Goal: Task Accomplishment & Management: Complete application form

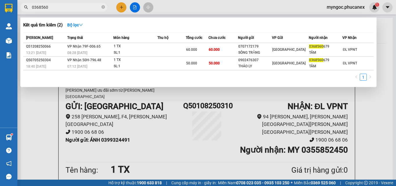
scroll to position [58, 0]
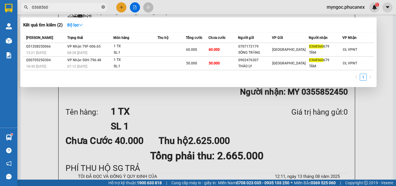
click at [104, 7] on icon "close-circle" at bounding box center [103, 6] width 3 height 3
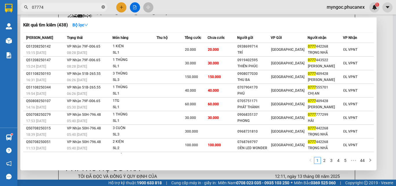
type input "077744"
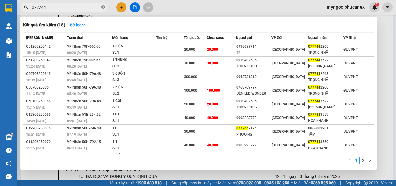
click at [102, 8] on icon "close-circle" at bounding box center [103, 6] width 3 height 3
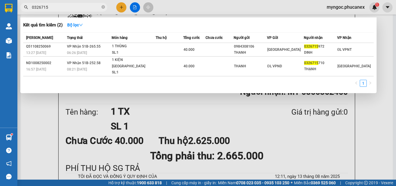
type input "0326715"
click at [103, 5] on span at bounding box center [103, 8] width 3 height 6
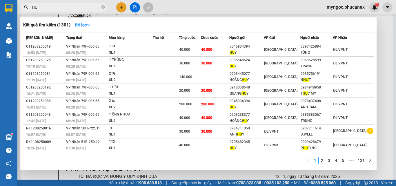
type input "H"
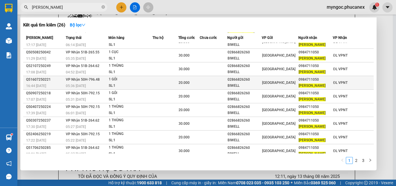
scroll to position [26, 0]
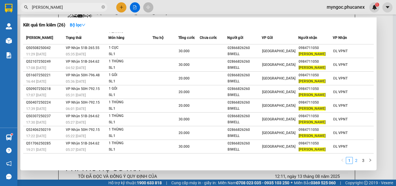
type input "[PERSON_NAME]"
click at [357, 162] on link "2" at bounding box center [356, 160] width 6 height 6
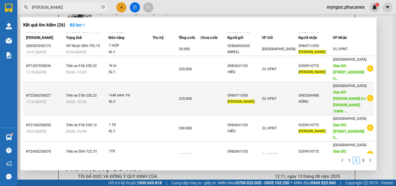
scroll to position [77, 0]
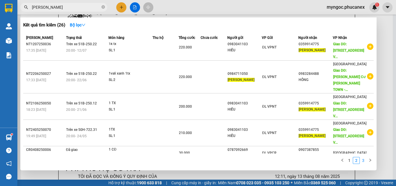
click at [362, 161] on link "3" at bounding box center [363, 160] width 6 height 6
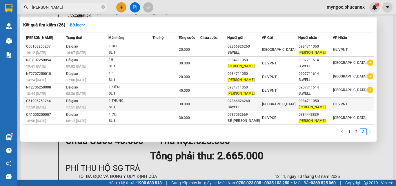
scroll to position [0, 0]
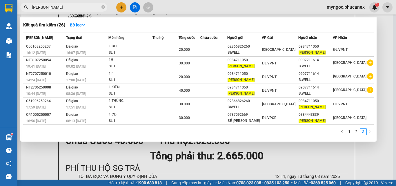
click at [107, 6] on div "[PERSON_NAME]" at bounding box center [56, 7] width 113 height 9
click at [103, 6] on icon "close-circle" at bounding box center [103, 6] width 3 height 3
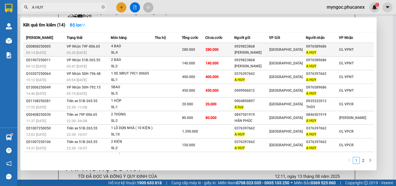
type input "A HUY"
click at [242, 49] on div "0929823868" at bounding box center [252, 47] width 34 height 6
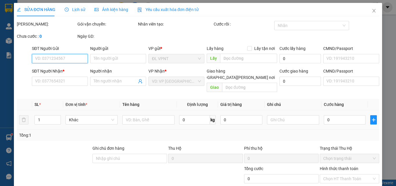
type input "0929823868"
type input "[PERSON_NAME]"
type input "0976589686"
type input "A HUY"
type input "280.000"
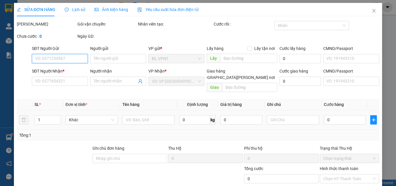
type input "280.000"
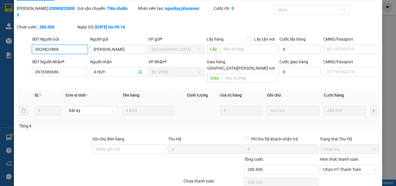
scroll to position [30, 0]
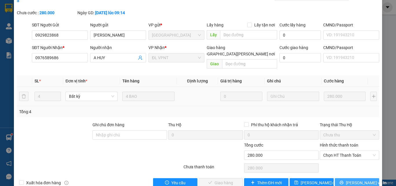
click at [342, 181] on icon "printer" at bounding box center [342, 183] width 4 height 4
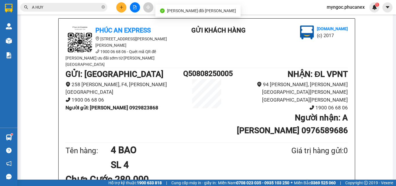
scroll to position [29, 0]
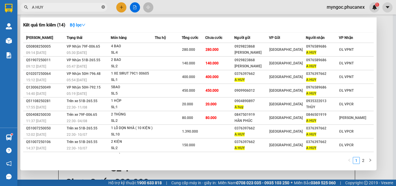
click at [104, 6] on icon "close-circle" at bounding box center [103, 6] width 3 height 3
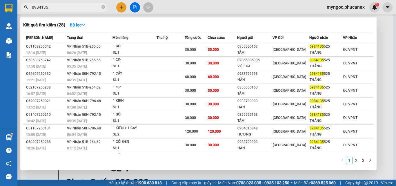
type input "0984135"
click at [104, 6] on icon "close-circle" at bounding box center [103, 6] width 3 height 3
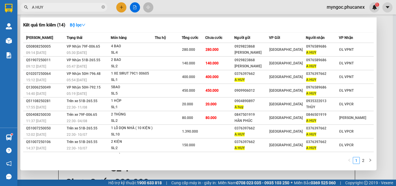
type input "A HUY"
click at [118, 6] on div at bounding box center [198, 93] width 396 height 186
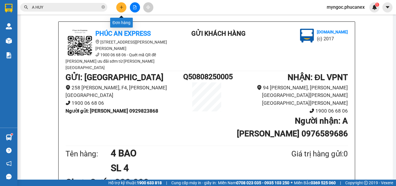
click at [122, 8] on icon "plus" at bounding box center [122, 7] width 4 height 4
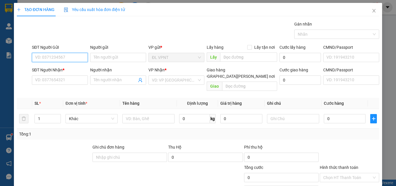
click at [77, 59] on input "SĐT Người Gửi" at bounding box center [60, 57] width 56 height 9
paste input "355852450"
click at [35, 59] on input "355852450" at bounding box center [60, 57] width 56 height 9
type input "0355852450"
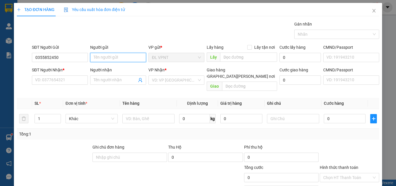
click at [106, 56] on input "Người gửi" at bounding box center [118, 57] width 56 height 9
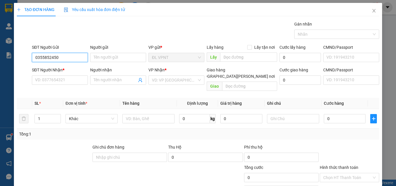
click at [65, 59] on input "0355852450" at bounding box center [60, 57] width 56 height 9
click at [60, 69] on div "0355852450 - MY" at bounding box center [59, 69] width 48 height 6
type input "MY"
type input "0399324491"
type input "ÁNH"
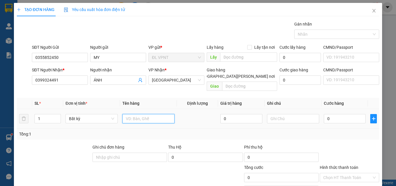
click at [130, 114] on input "text" at bounding box center [148, 118] width 52 height 9
click at [163, 114] on input "1 PBTH MS:" at bounding box center [148, 118] width 52 height 9
paste input "Q50108250310"
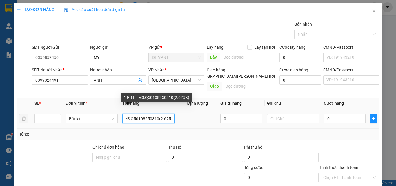
scroll to position [0, 17]
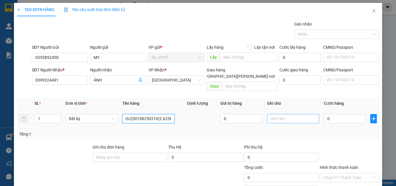
type input "1 PBTH MS:Q50108250310(2.625K)"
click at [283, 114] on input "text" at bounding box center [293, 118] width 52 height 9
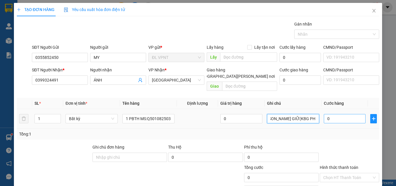
type input "[PERSON_NAME] GIỮ(KBG PHÍ TH)"
click at [347, 115] on input "0" at bounding box center [345, 118] width 42 height 9
type input "3"
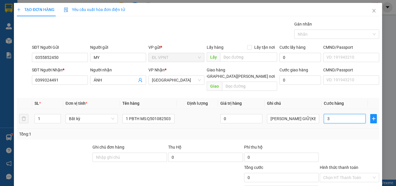
type input "3"
type input "30"
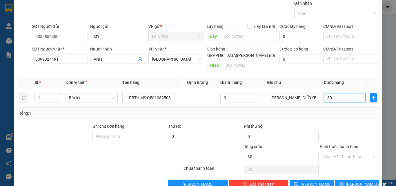
scroll to position [29, 0]
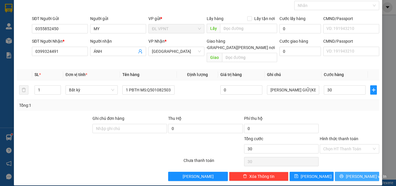
type input "30.000"
click at [350, 173] on span "[PERSON_NAME] và In" at bounding box center [366, 176] width 41 height 6
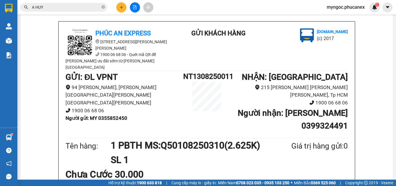
scroll to position [29, 0]
click at [104, 8] on icon "close-circle" at bounding box center [103, 6] width 3 height 3
click at [85, 8] on input "text" at bounding box center [66, 7] width 68 height 6
paste input "Q12207250122"
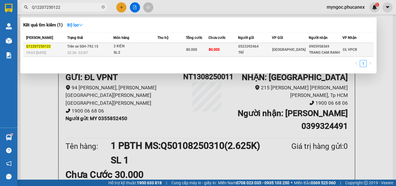
type input "Q12207250122"
click at [282, 48] on span "[GEOGRAPHIC_DATA]" at bounding box center [288, 50] width 33 height 4
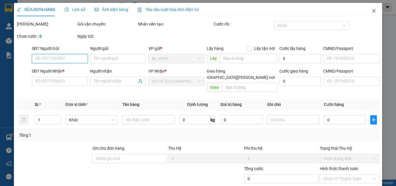
type input "0523392464"
type input "TRÍ"
type input "0905958369"
type input "TRANG CAM RANH"
type input "80.000"
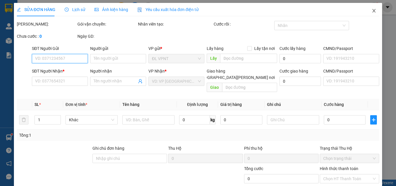
type input "80.000"
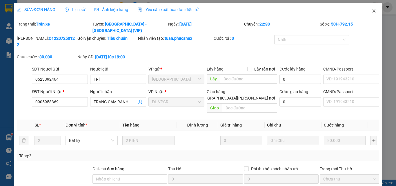
click at [372, 11] on icon "close" at bounding box center [374, 10] width 5 height 5
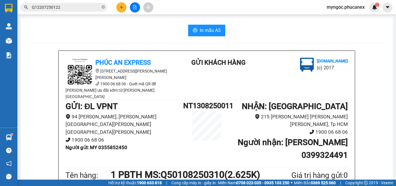
click at [81, 8] on input "Q12207250122" at bounding box center [66, 7] width 68 height 6
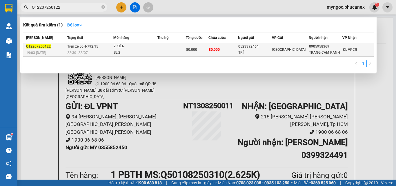
click at [267, 51] on div "TRÍ" at bounding box center [254, 53] width 33 height 6
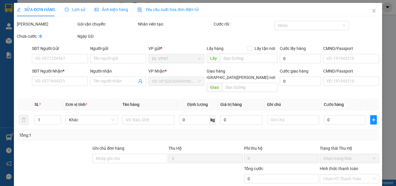
type input "0523392464"
type input "TRÍ"
type input "0905958369"
type input "TRANG CAM RANH"
type input "80.000"
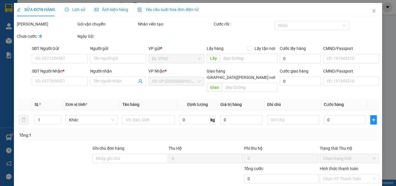
type input "80.000"
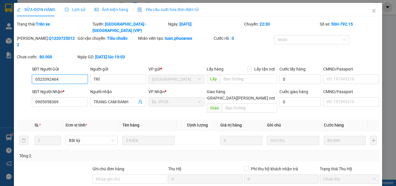
scroll to position [29, 0]
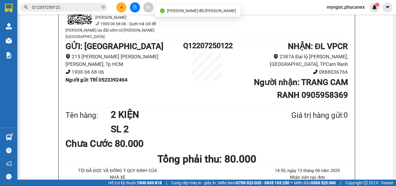
scroll to position [58, 0]
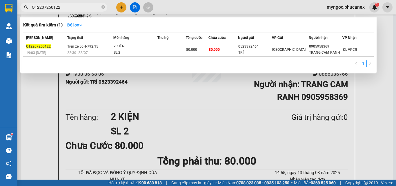
click at [73, 8] on input "Q12207250122" at bounding box center [66, 7] width 68 height 6
click at [103, 6] on icon "close-circle" at bounding box center [103, 6] width 3 height 3
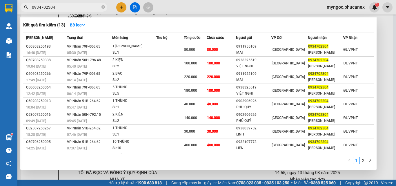
type input "0934702304"
click at [172, 169] on div "Kết quả [PERSON_NAME] ( 13 ) Bộ lọc Mã ĐH Trạng thái Món hàng Thu hộ [PERSON_NA…" at bounding box center [198, 93] width 357 height 153
